Goal: Check status: Check status

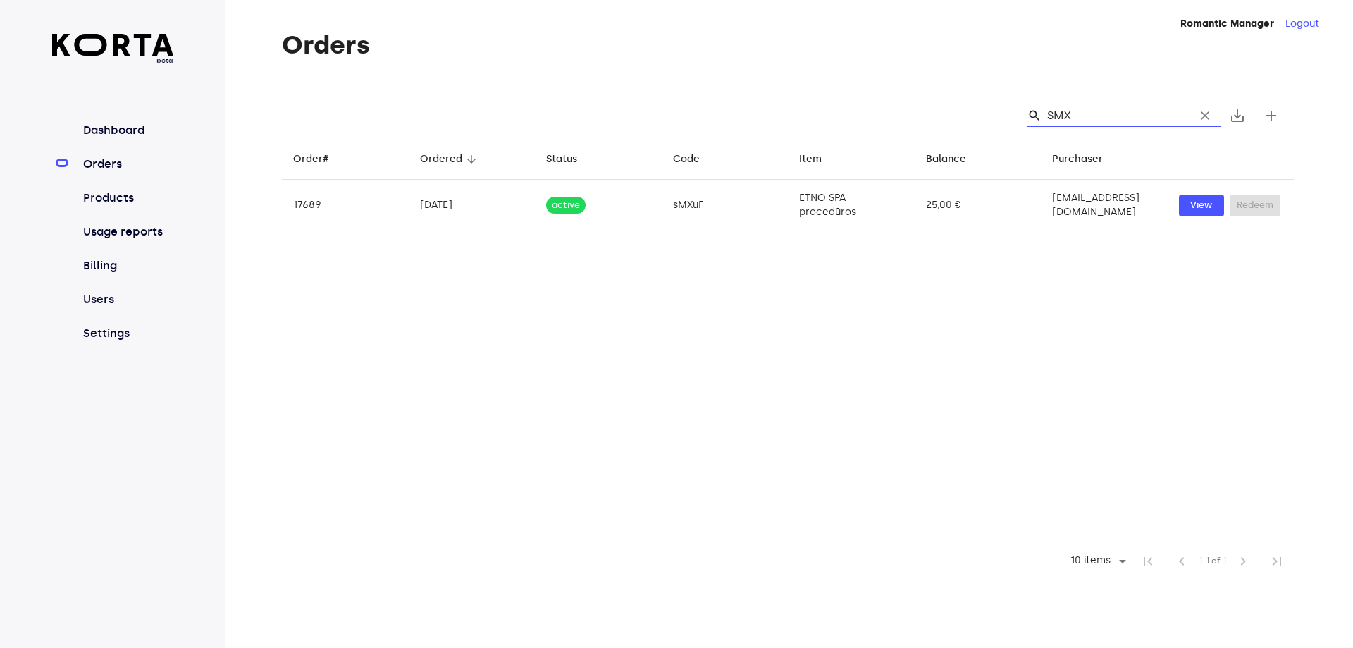
drag, startPoint x: 1115, startPoint y: 125, endPoint x: 455, endPoint y: 122, distance: 659.8
click at [455, 122] on div "search SMX clear save_alt add" at bounding box center [788, 115] width 1012 height 45
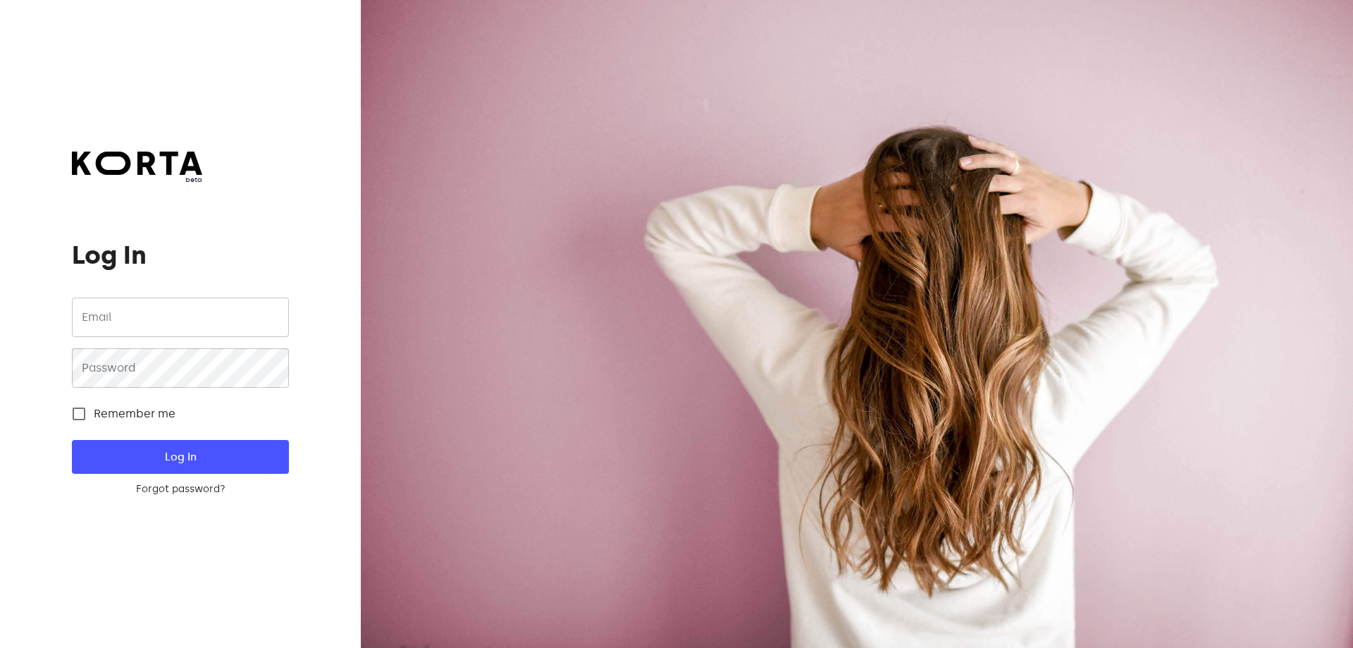
type input "[EMAIL_ADDRESS][DOMAIN_NAME]"
click at [273, 462] on button "Log In" at bounding box center [180, 457] width 216 height 34
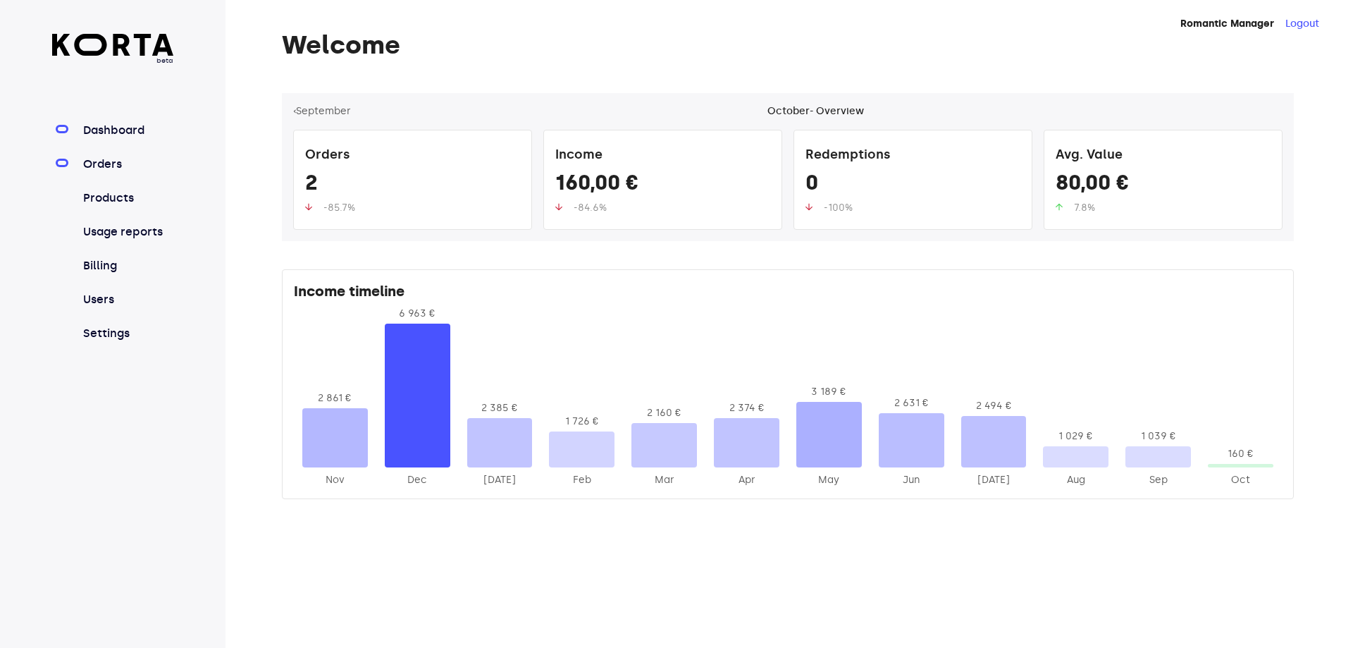
click at [120, 160] on link "Orders" at bounding box center [127, 164] width 94 height 17
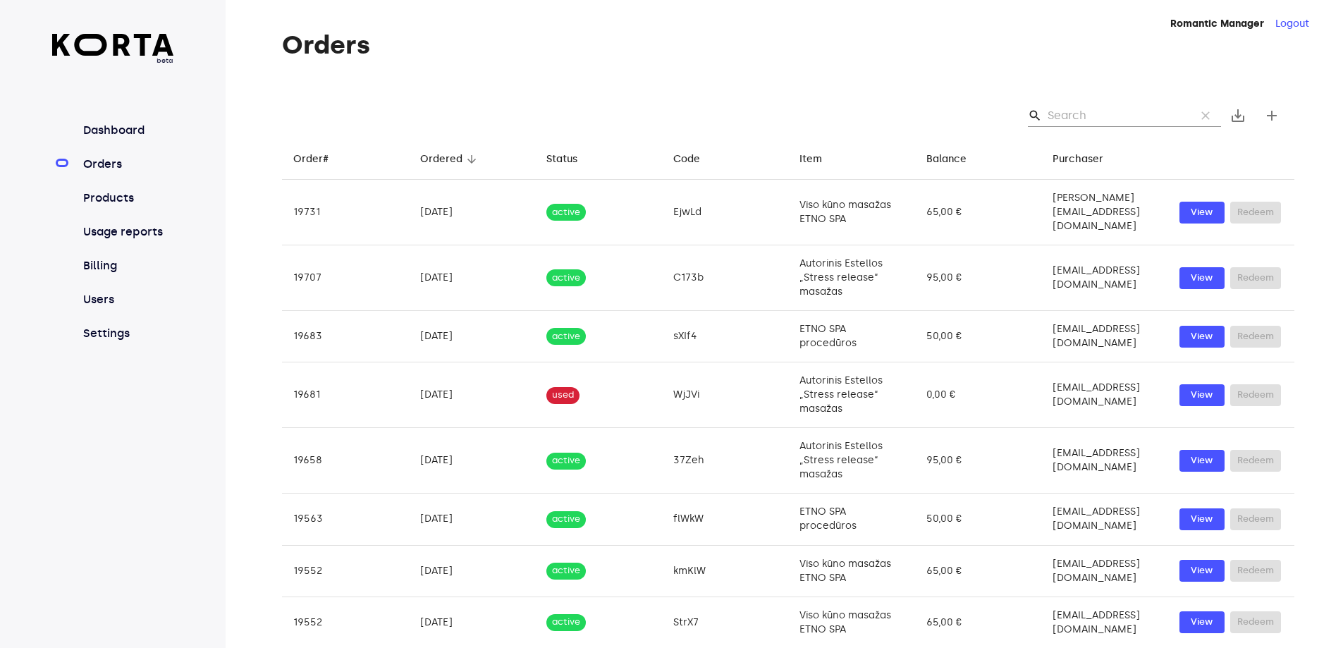
click at [1144, 122] on input "Search" at bounding box center [1115, 115] width 137 height 23
click at [1143, 122] on input "Search" at bounding box center [1115, 115] width 137 height 23
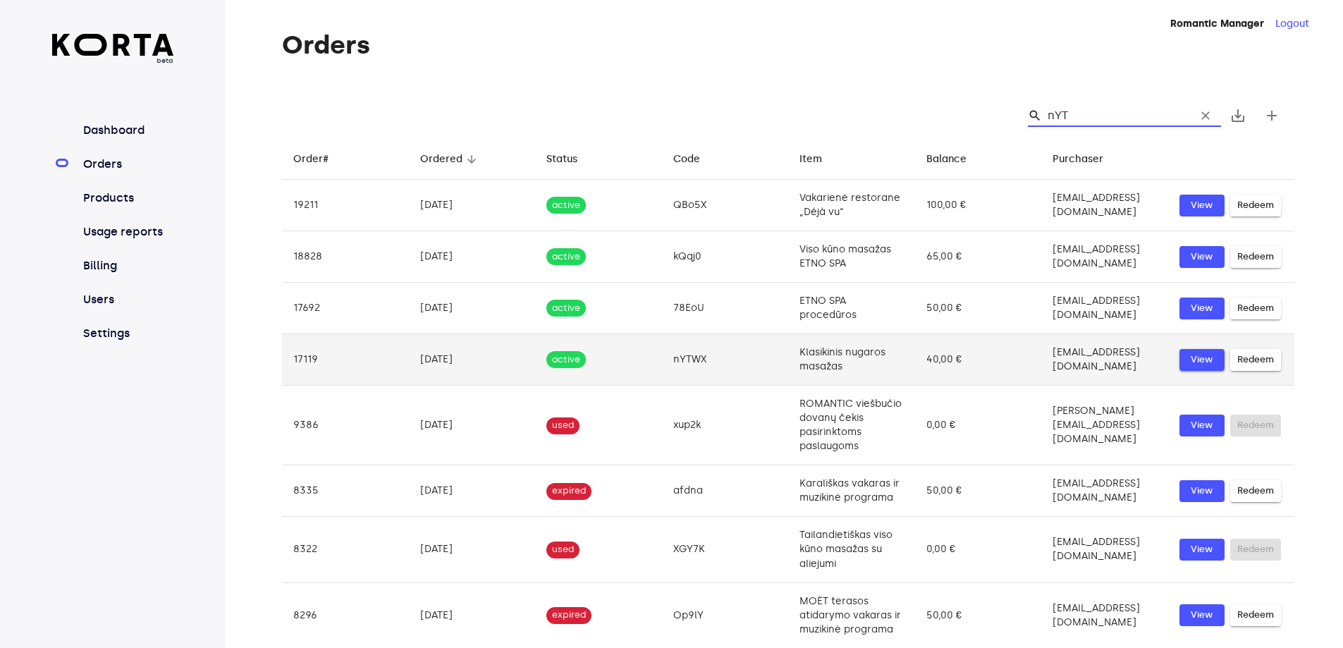
type input "nYT"
click at [1187, 354] on span "View" at bounding box center [1201, 360] width 31 height 16
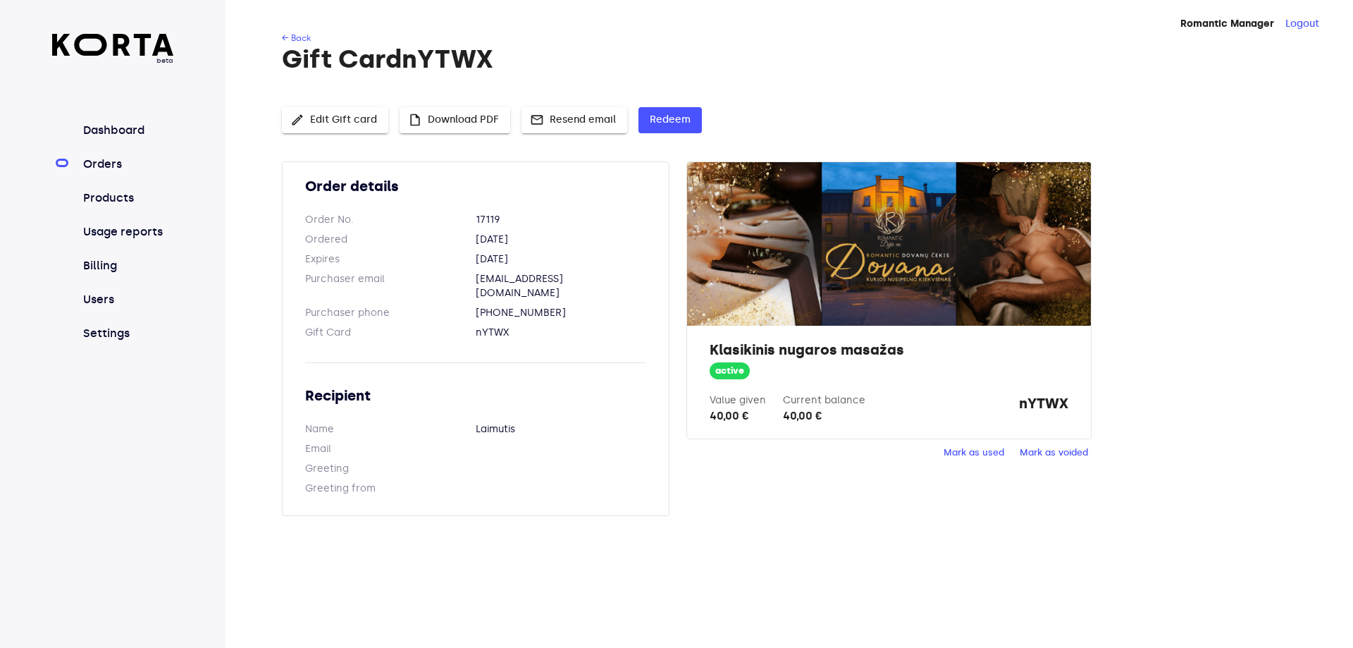
click at [994, 455] on span "Mark as used" at bounding box center [974, 453] width 61 height 16
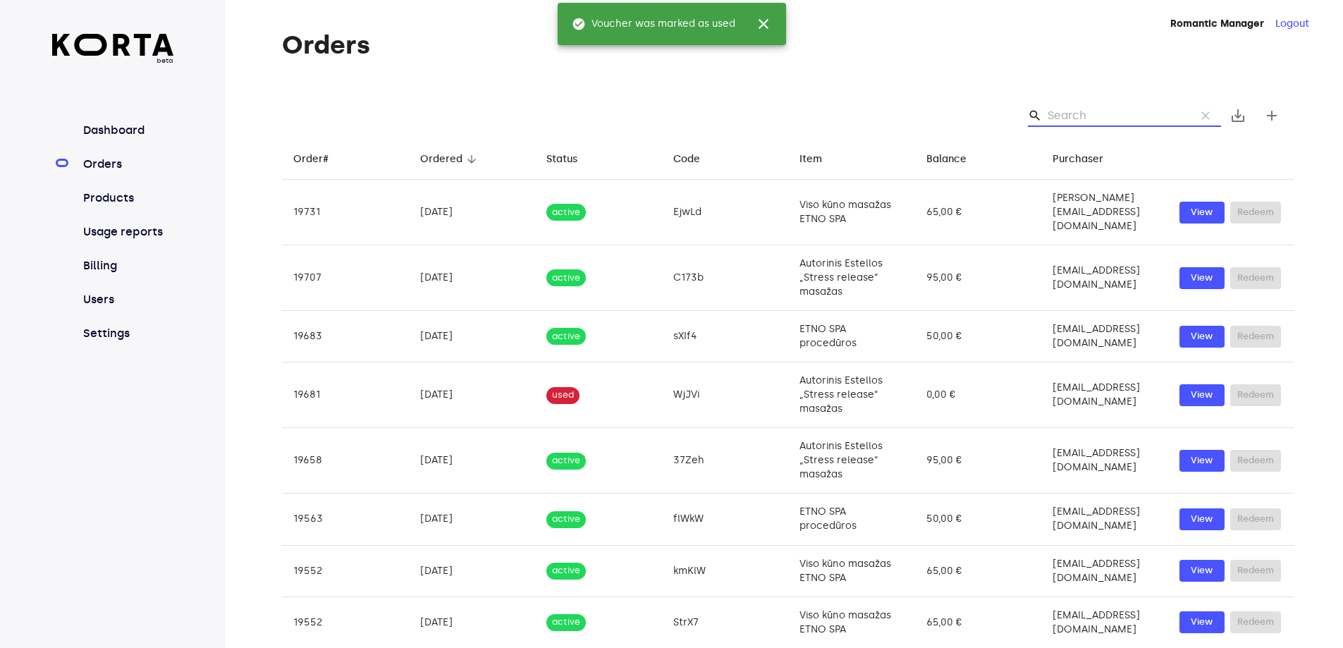
click at [1078, 119] on input "Search" at bounding box center [1115, 115] width 137 height 23
type input "2E"
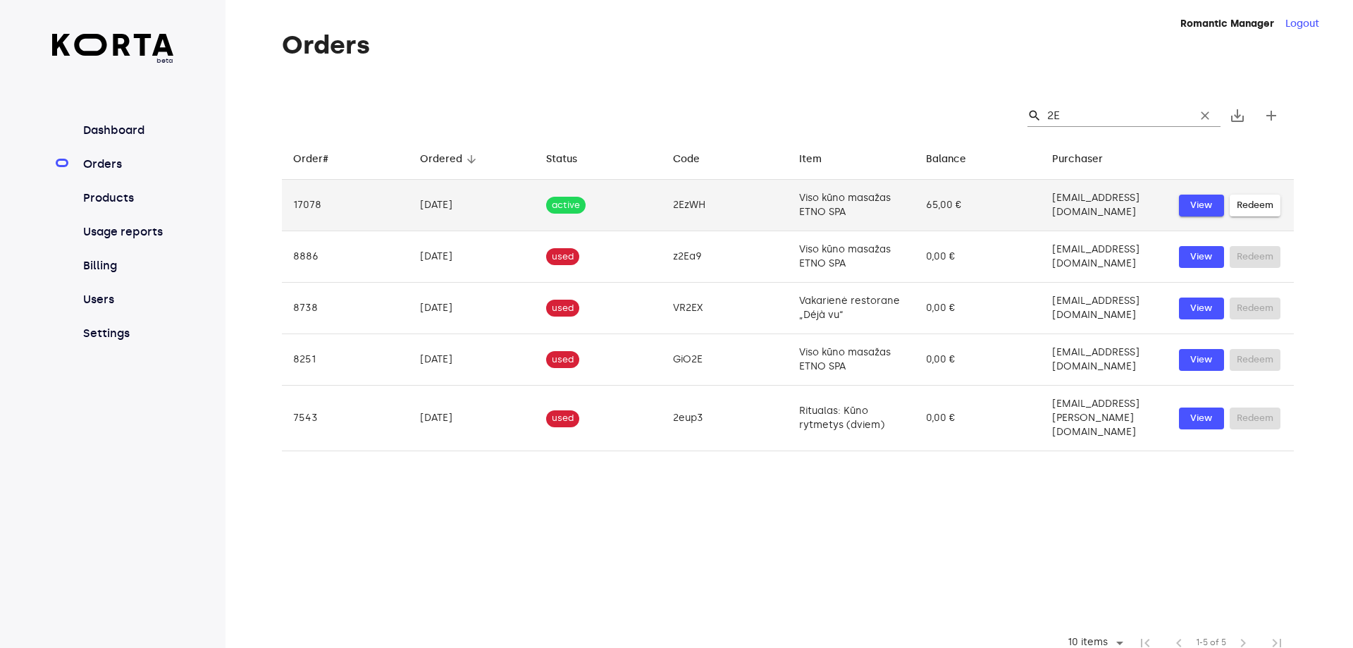
click at [1185, 196] on button "View" at bounding box center [1201, 206] width 45 height 22
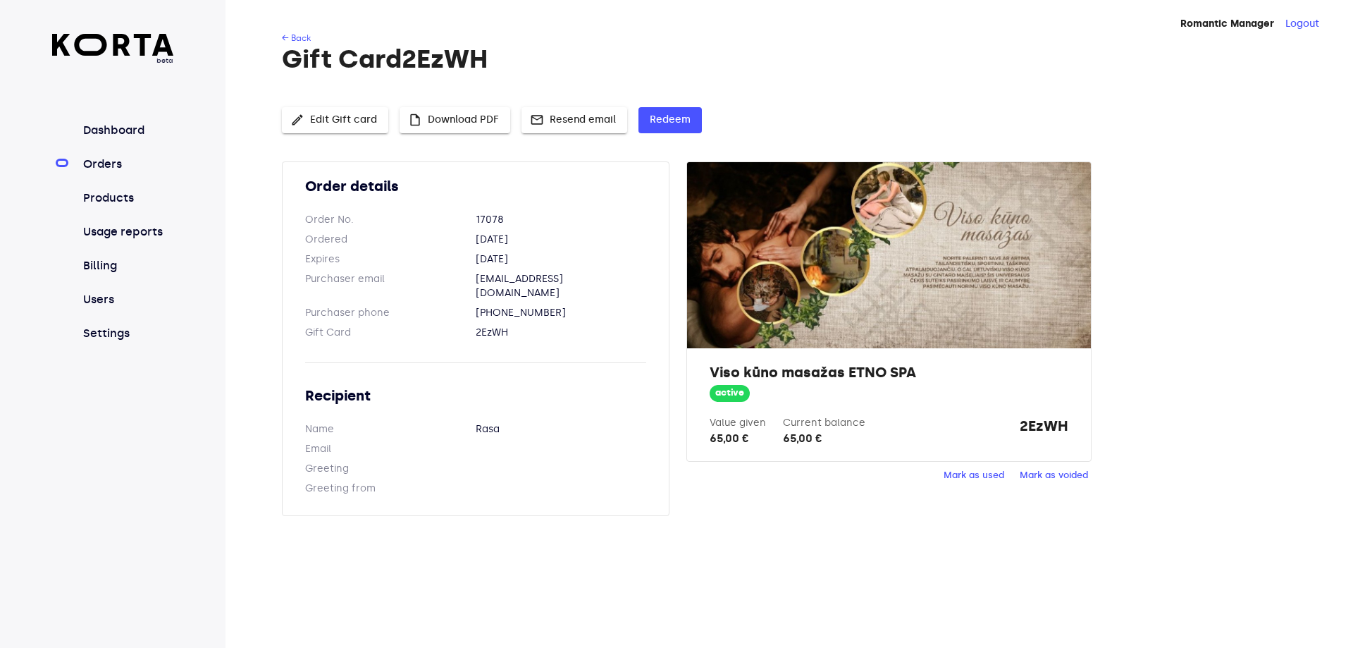
click at [992, 479] on span "Mark as used" at bounding box center [974, 475] width 61 height 16
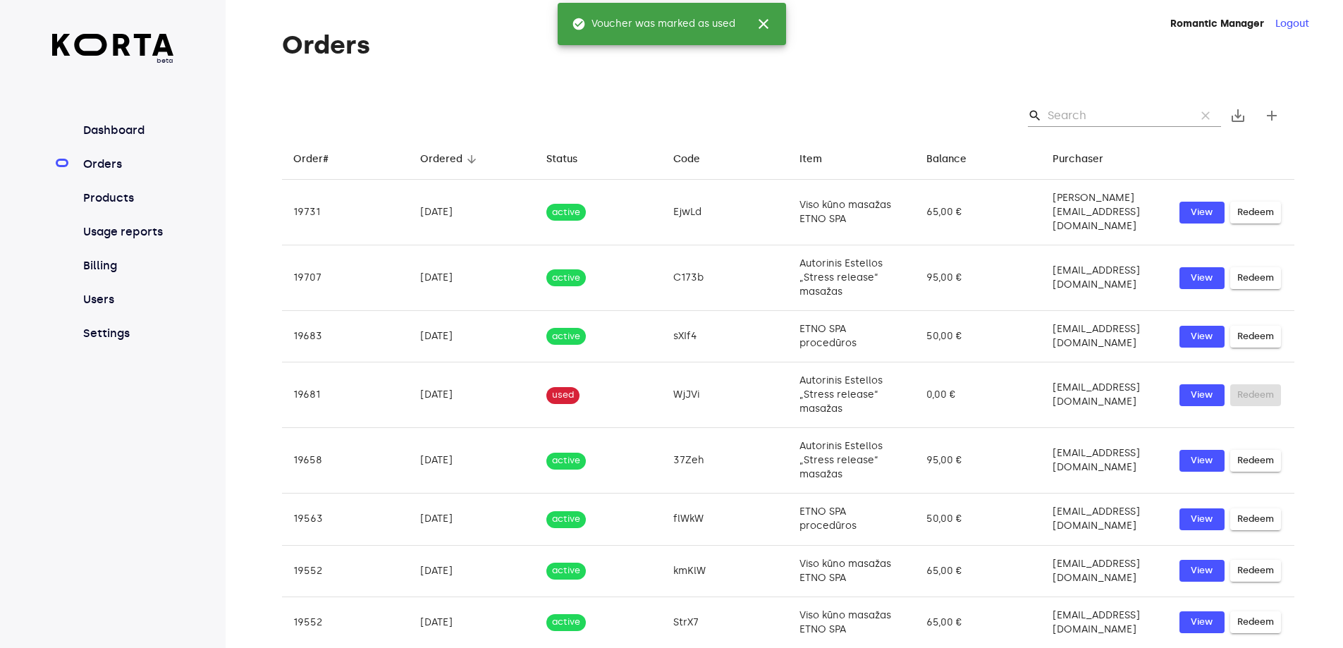
click at [949, 57] on h1 "Orders" at bounding box center [788, 45] width 1012 height 28
